Goal: Navigation & Orientation: Find specific page/section

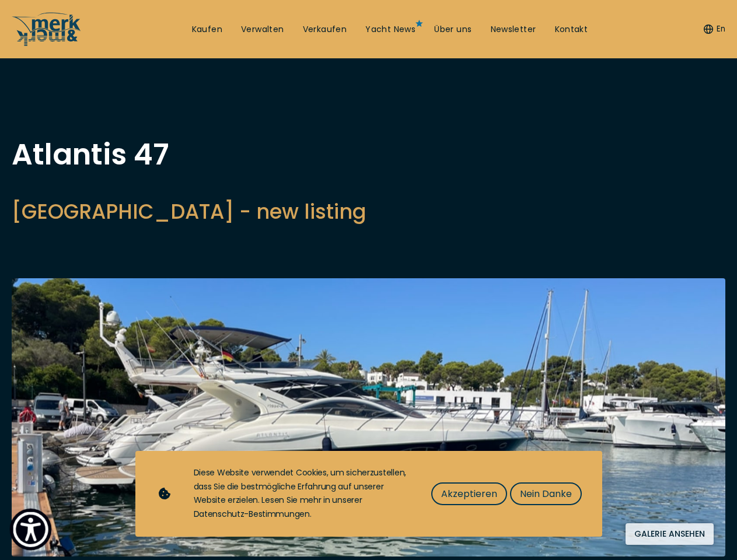
click at [30, 530] on img "Show Accessibility Preferences" at bounding box center [31, 530] width 36 height 36
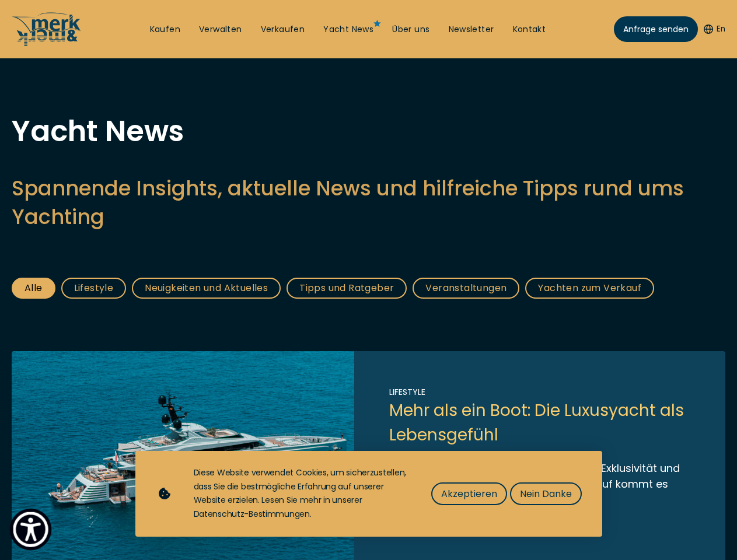
click at [30, 530] on img "Show Accessibility Preferences" at bounding box center [31, 530] width 36 height 36
click at [713, 29] on button "En" at bounding box center [715, 29] width 22 height 12
click at [368, 231] on h2 "Spannende Insights, aktuelle News und hilfreiche Tipps rund ums Yachting" at bounding box center [369, 202] width 714 height 57
click at [469, 494] on span "Akzeptieren" at bounding box center [469, 494] width 56 height 15
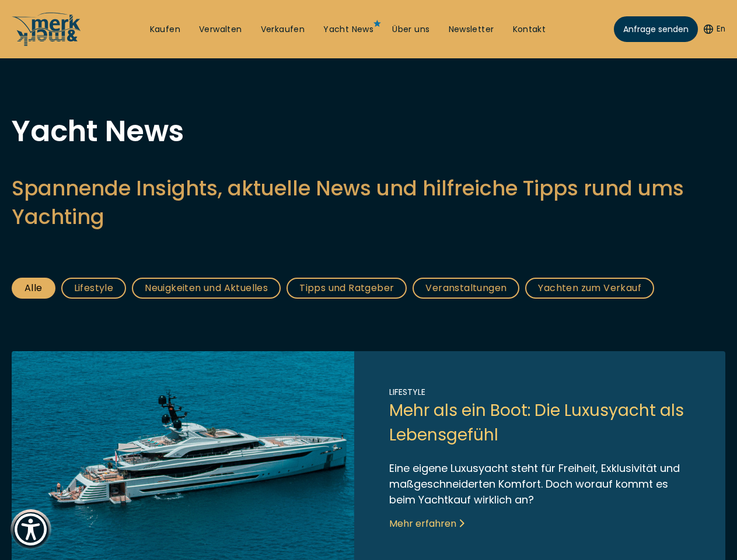
click at [545, 494] on link "Link to post" at bounding box center [369, 458] width 714 height 215
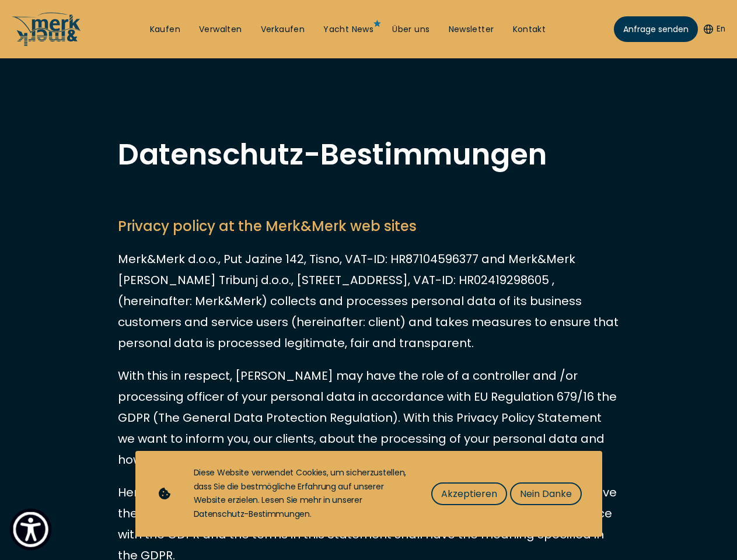
click at [30, 530] on img "Show Accessibility Preferences" at bounding box center [31, 530] width 36 height 36
click at [713, 29] on button "En" at bounding box center [715, 29] width 22 height 12
click at [469, 494] on span "Akzeptieren" at bounding box center [469, 494] width 56 height 15
click at [545, 494] on span "Nein Danke" at bounding box center [546, 494] width 52 height 15
